Goal: Task Accomplishment & Management: Manage account settings

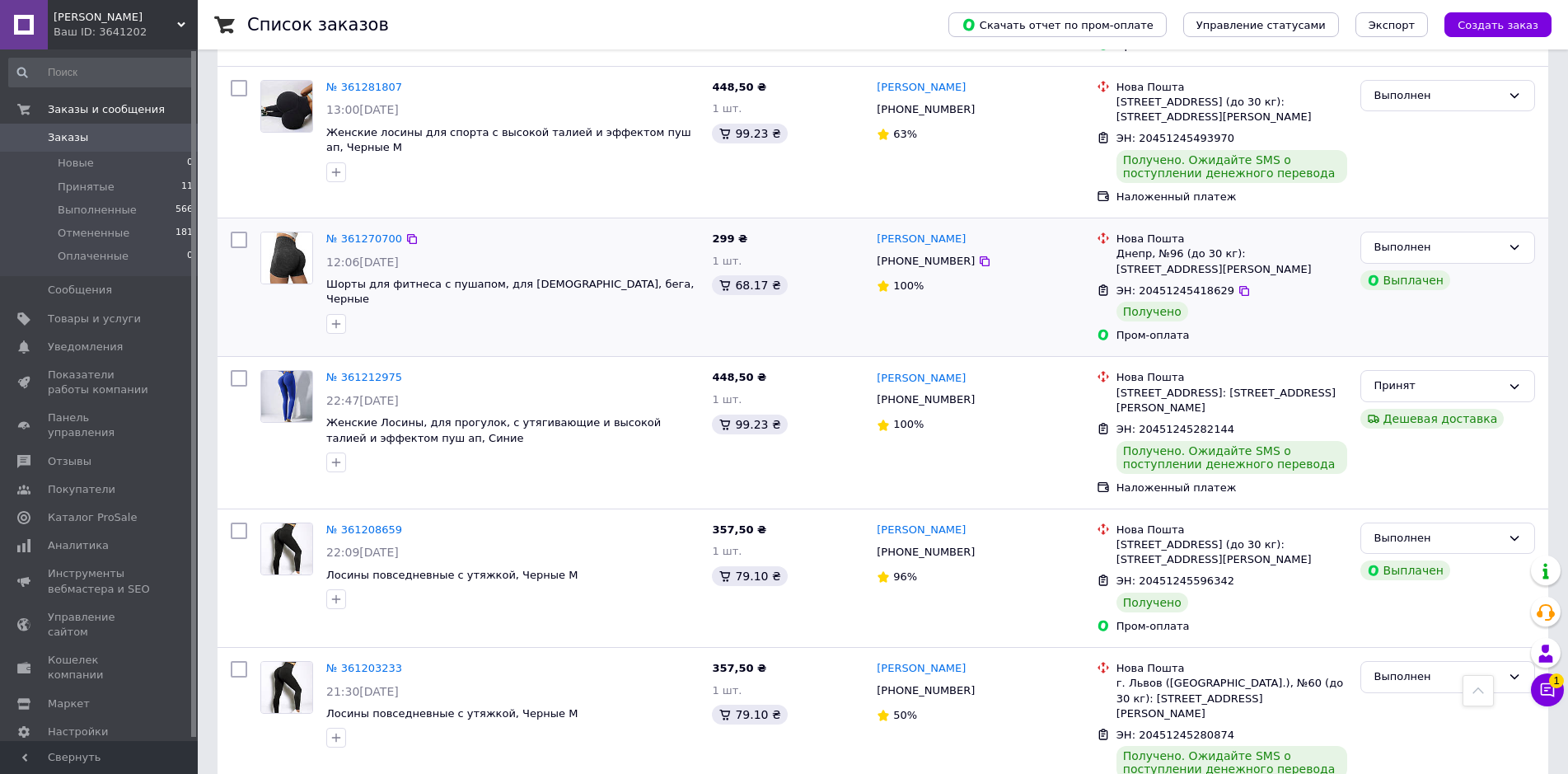
scroll to position [1154, 0]
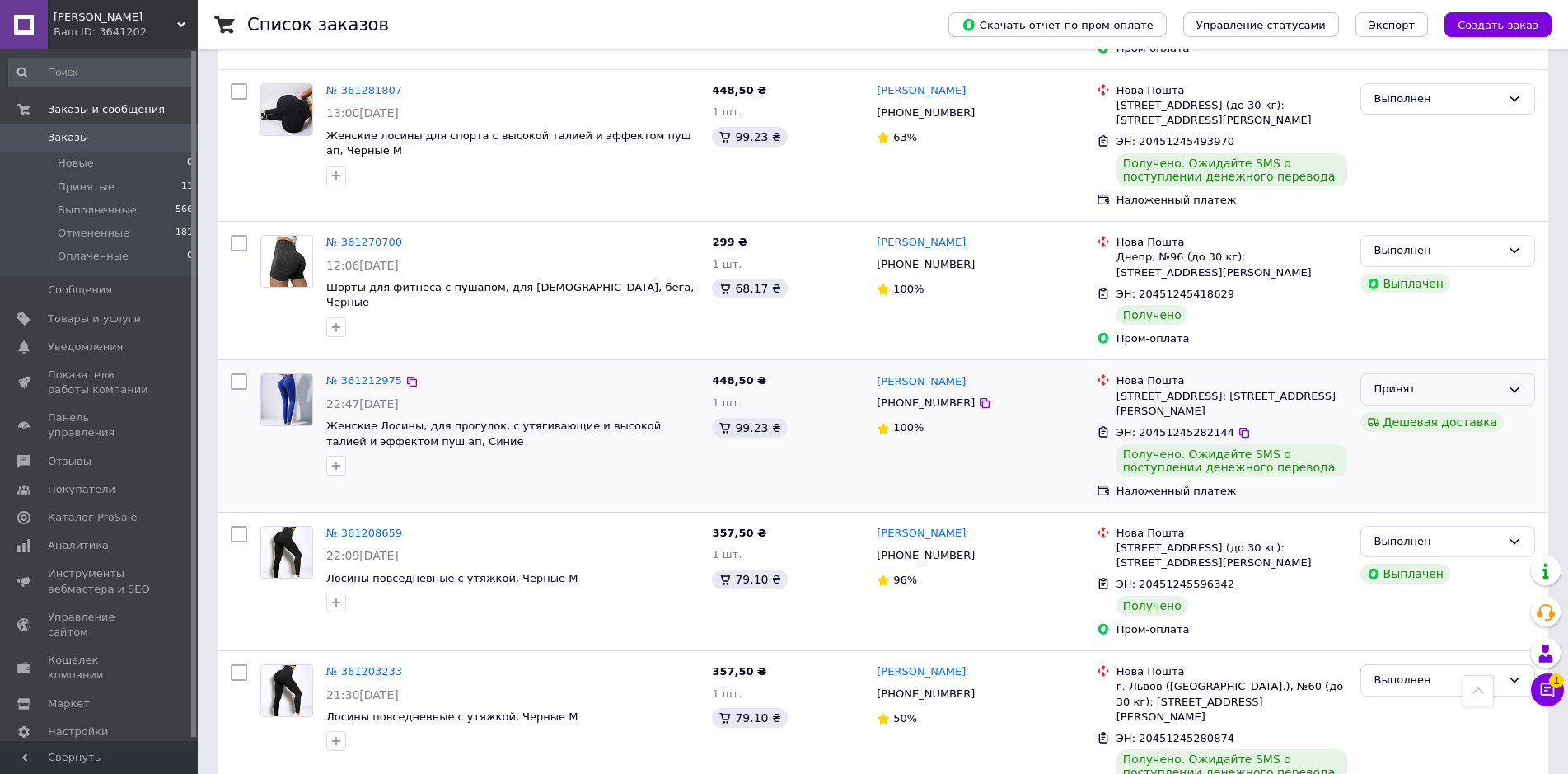
click at [1403, 381] on div "Принят" at bounding box center [1437, 389] width 127 height 17
click at [1397, 408] on li "Выполнен" at bounding box center [1447, 423] width 173 height 30
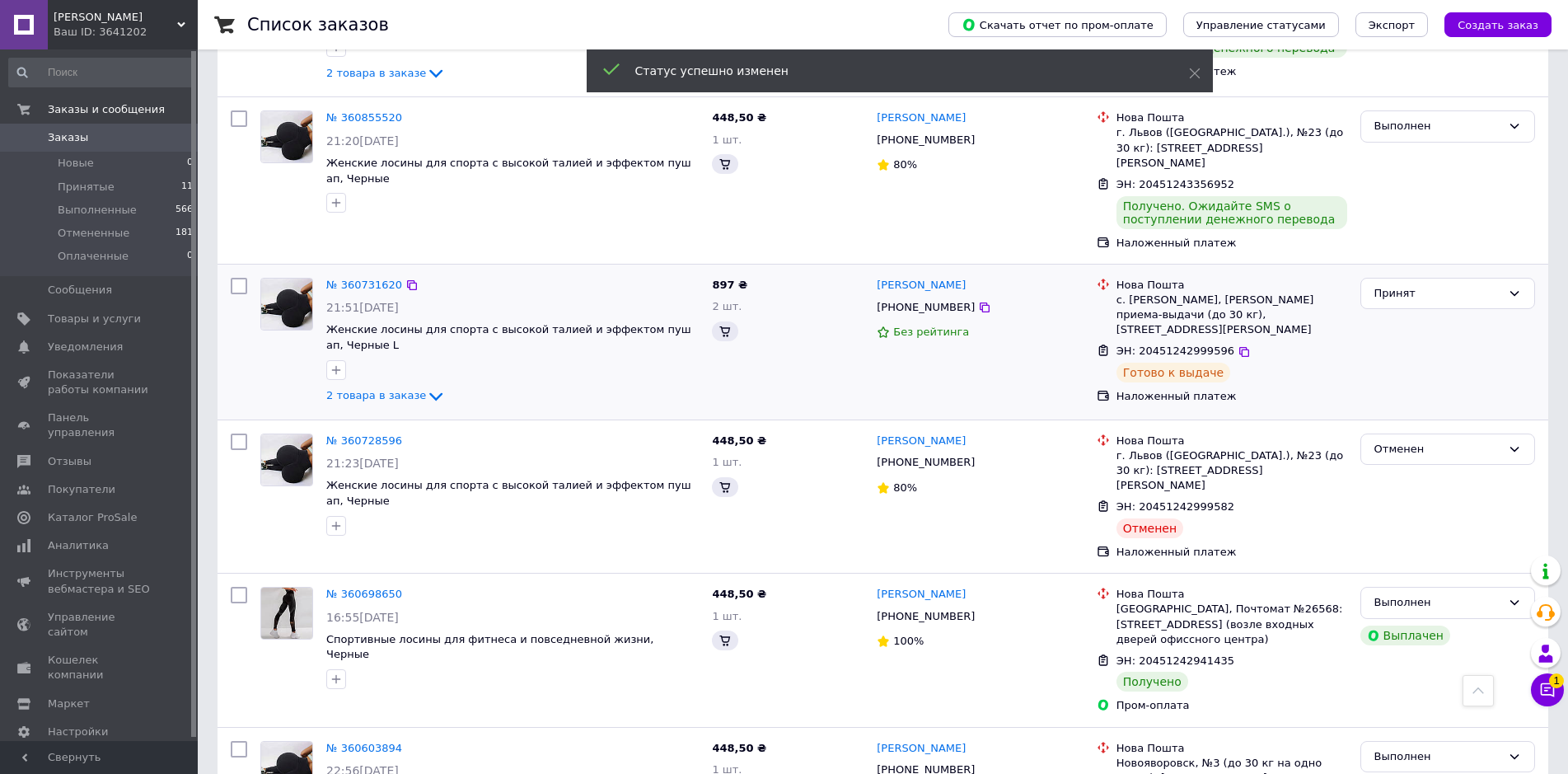
scroll to position [2334, 0]
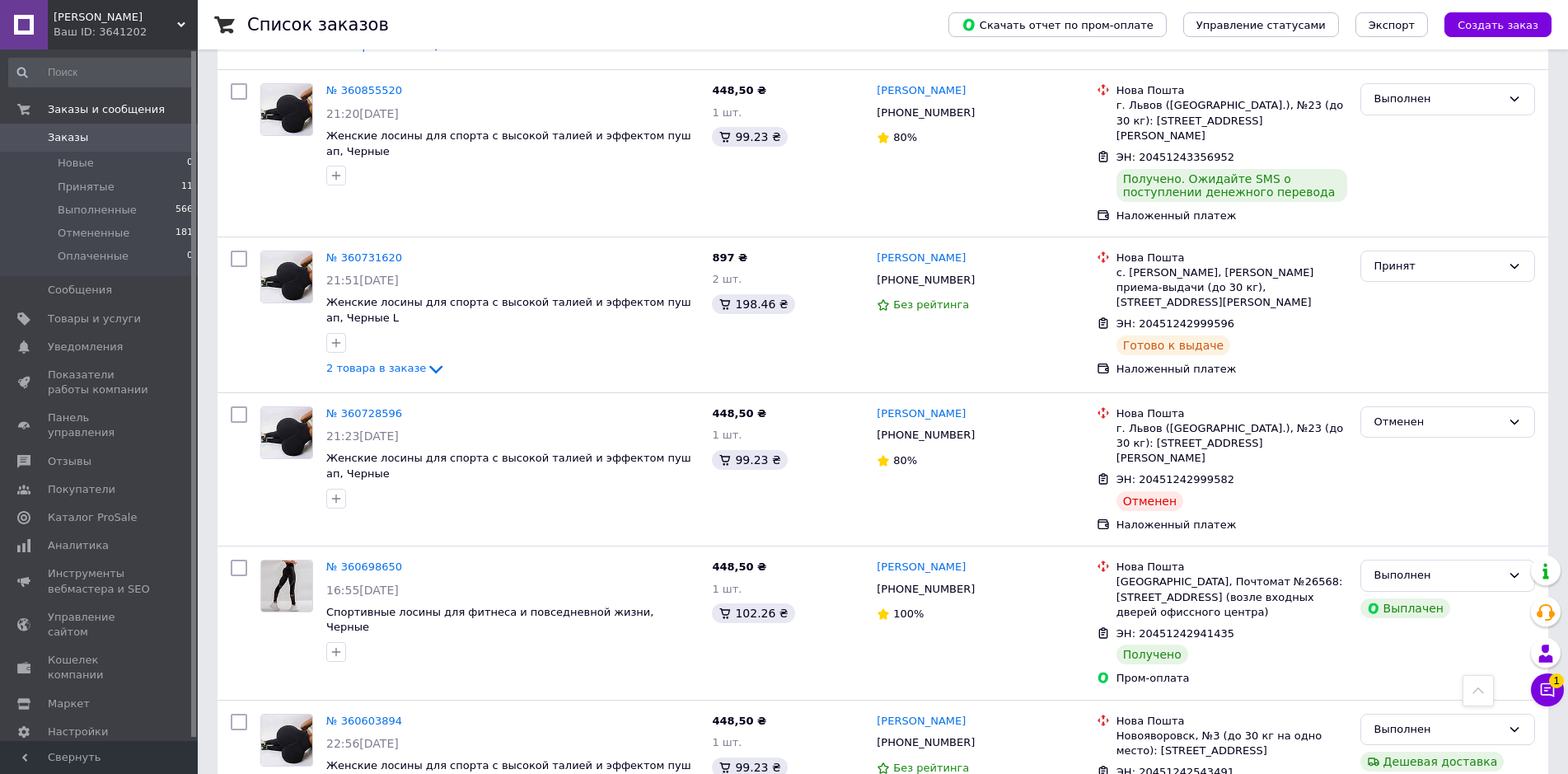
click at [123, 140] on span "Заказы" at bounding box center [101, 137] width 105 height 15
click at [68, 135] on span "Заказы" at bounding box center [68, 137] width 40 height 15
click at [84, 340] on span "Уведомления" at bounding box center [85, 347] width 75 height 15
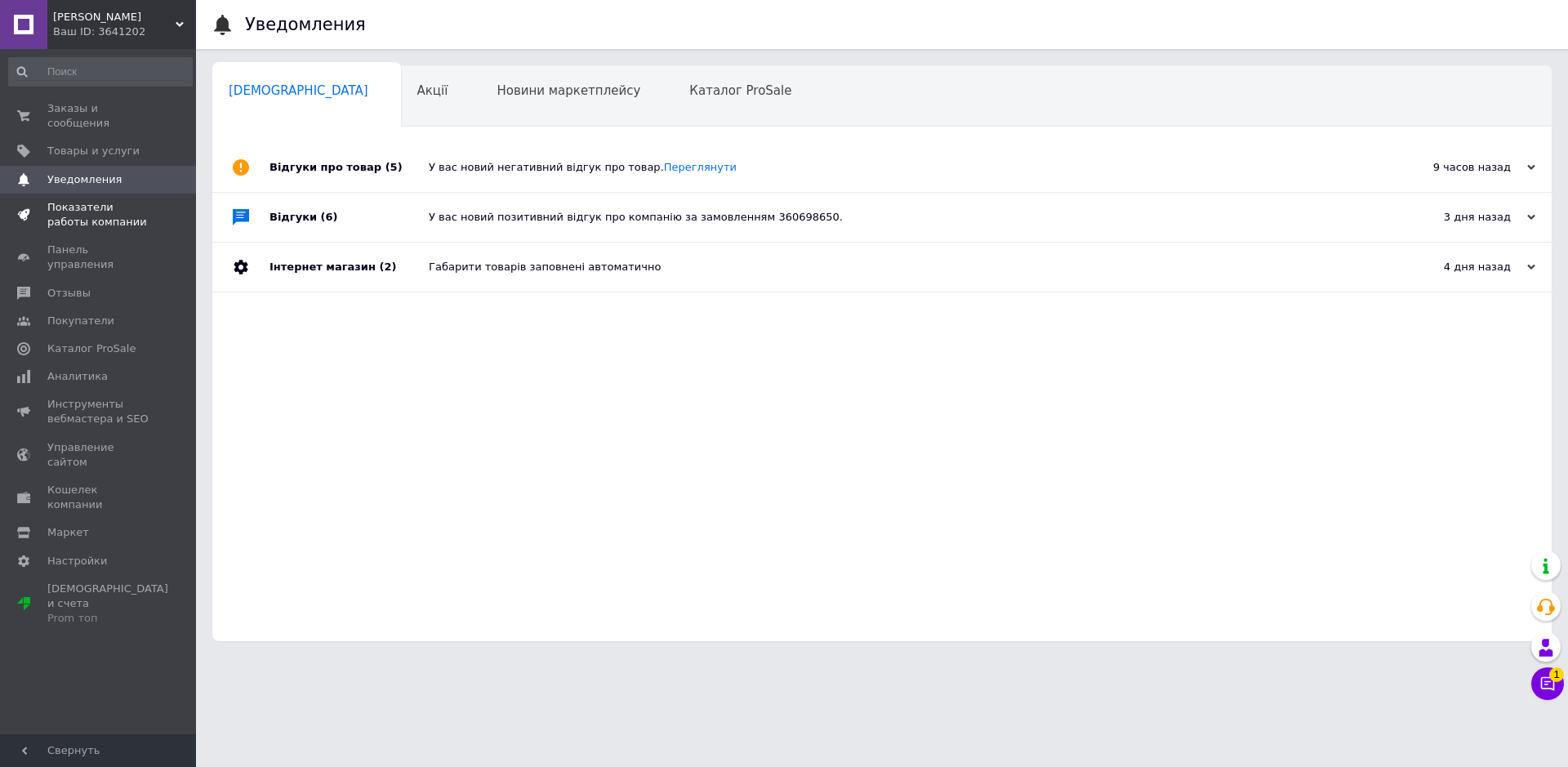
click at [110, 216] on link "Показатели работы компании" at bounding box center [100, 215] width 201 height 42
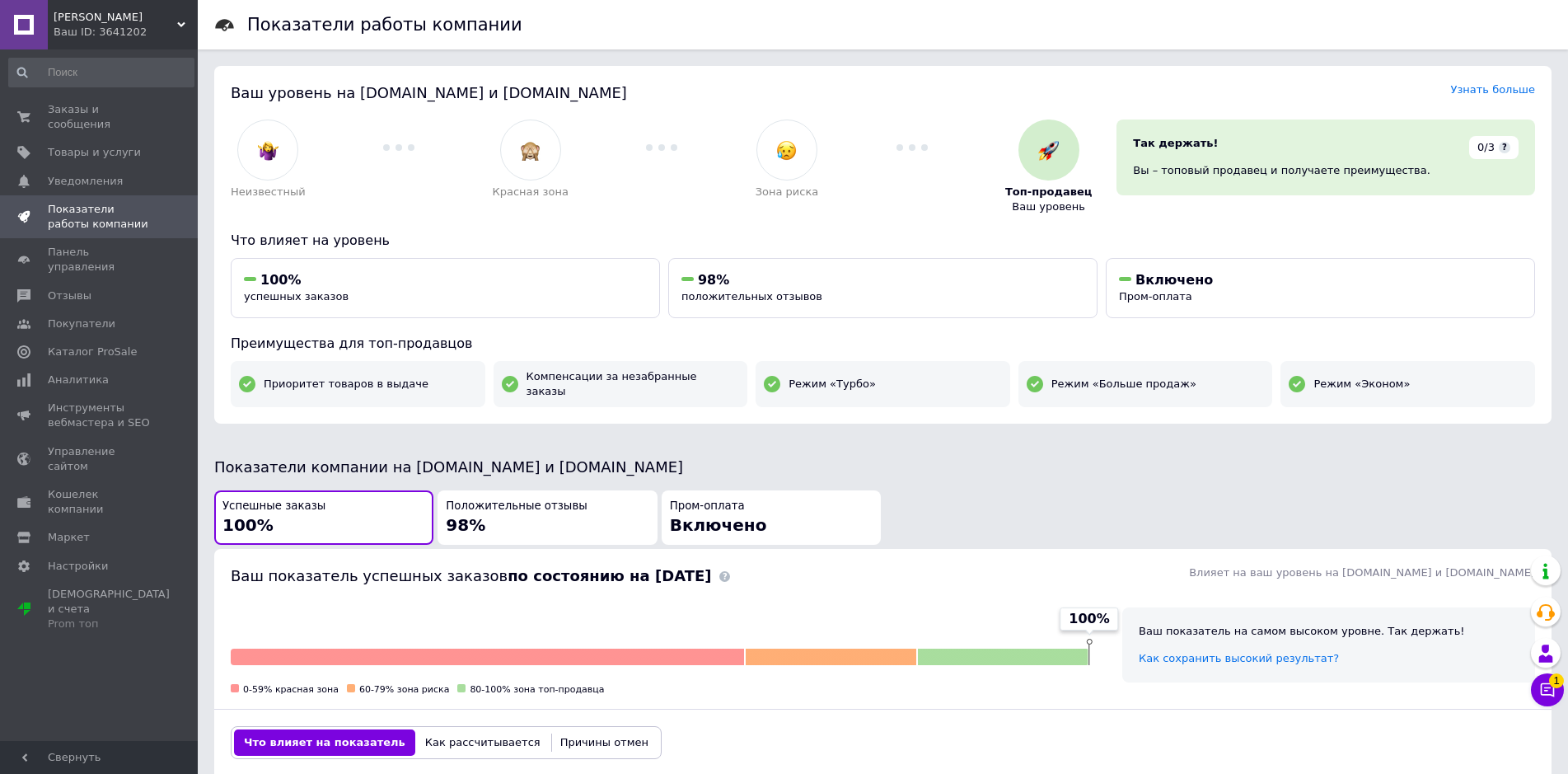
scroll to position [412, 0]
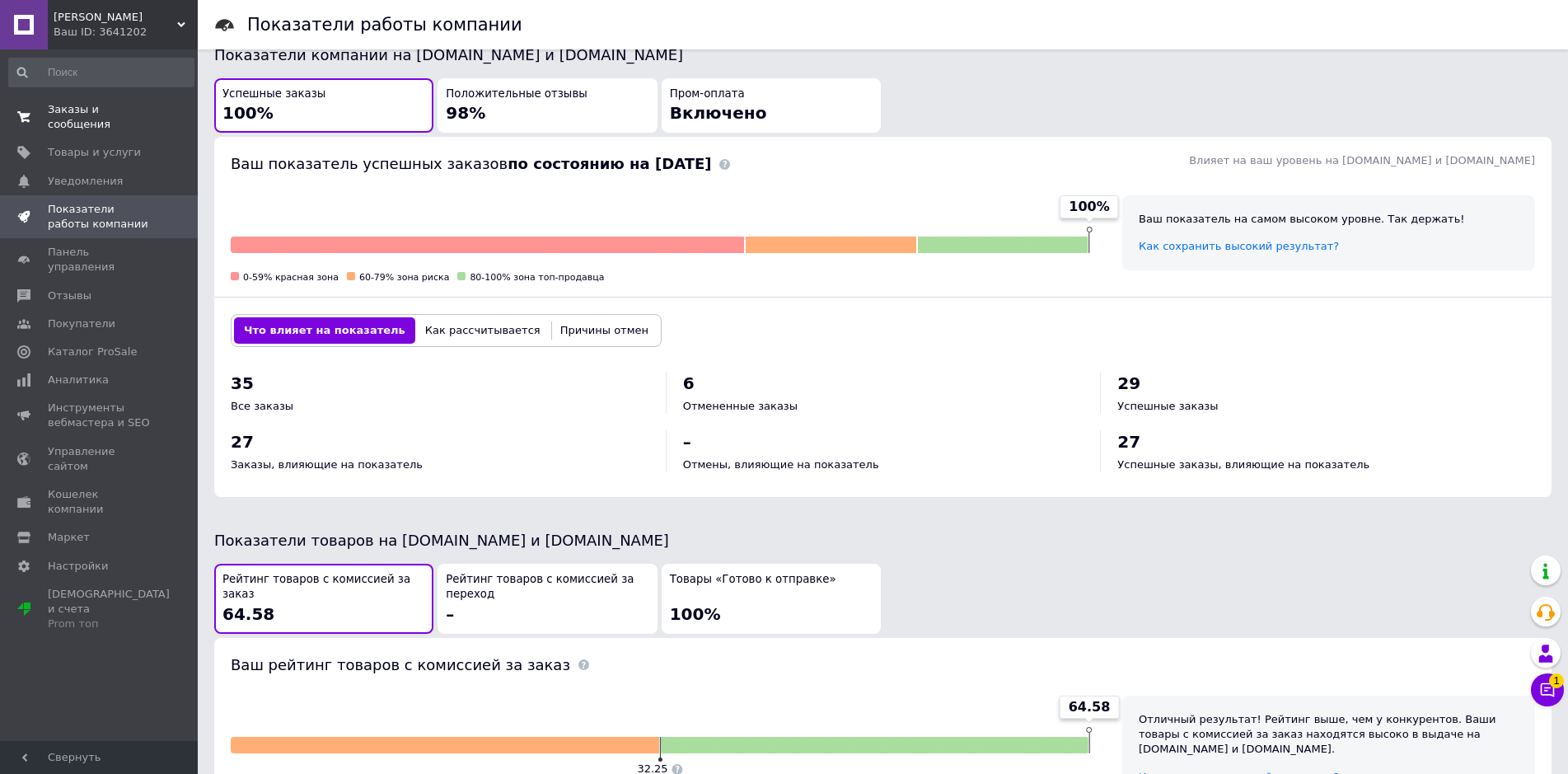
click at [76, 104] on span "Заказы и сообщения" at bounding box center [101, 117] width 105 height 29
